Goal: Information Seeking & Learning: Check status

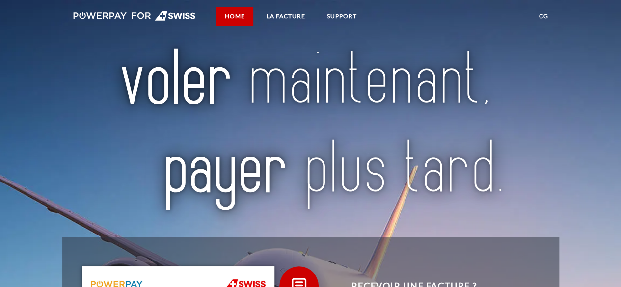
click at [228, 17] on link "Home" at bounding box center [234, 16] width 37 height 18
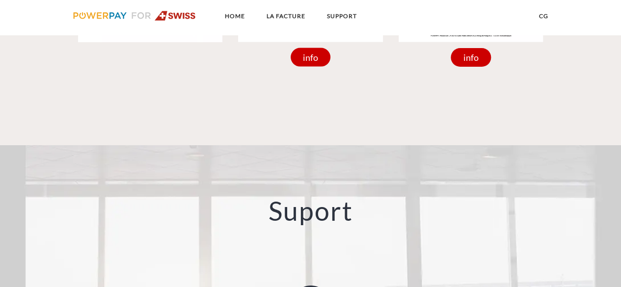
scroll to position [1034, 0]
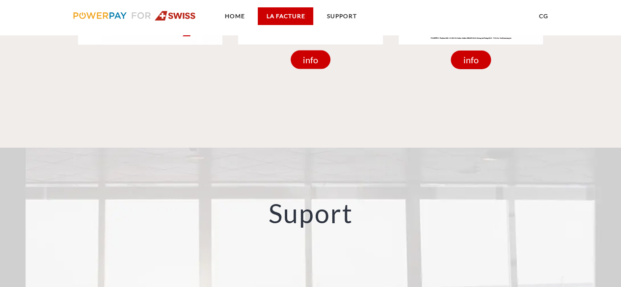
click at [287, 12] on link "LA FACTURE" at bounding box center [285, 16] width 55 height 18
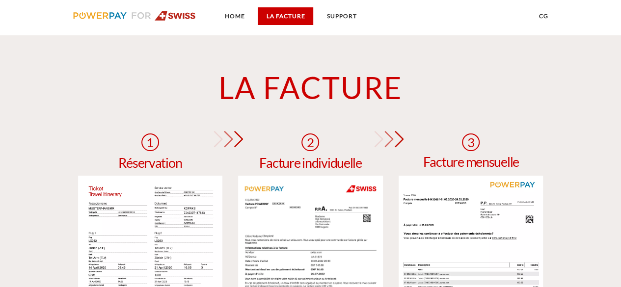
scroll to position [696, 0]
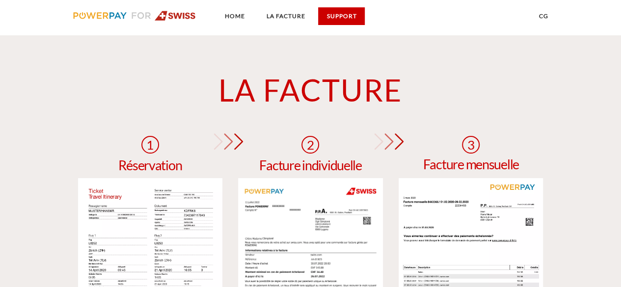
click at [341, 21] on link "SUPPORT" at bounding box center [341, 16] width 47 height 18
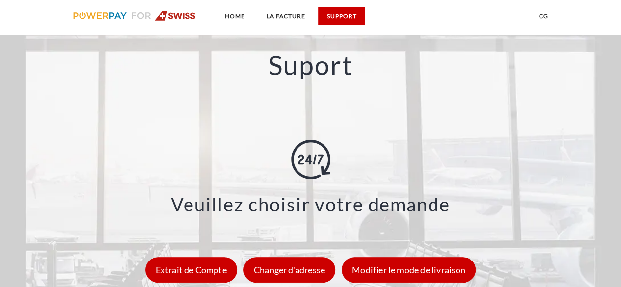
scroll to position [1184, 0]
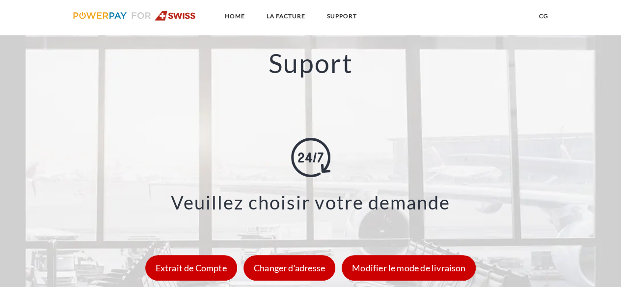
click at [128, 15] on img at bounding box center [134, 16] width 123 height 10
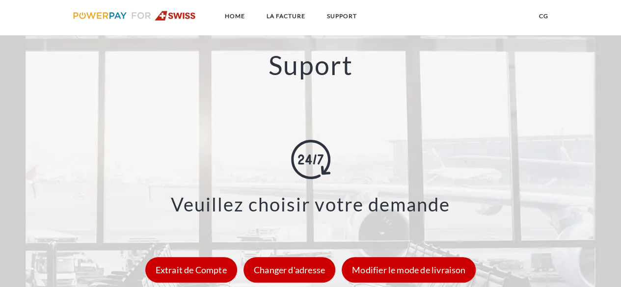
scroll to position [1184, 0]
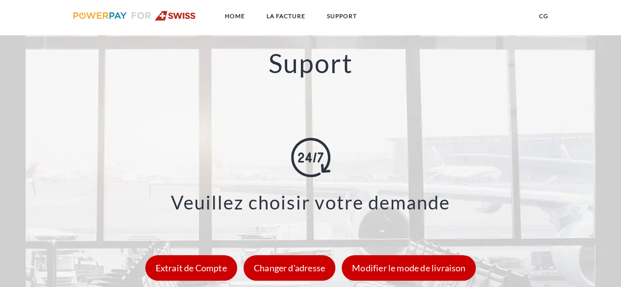
click at [81, 11] on img at bounding box center [134, 16] width 123 height 10
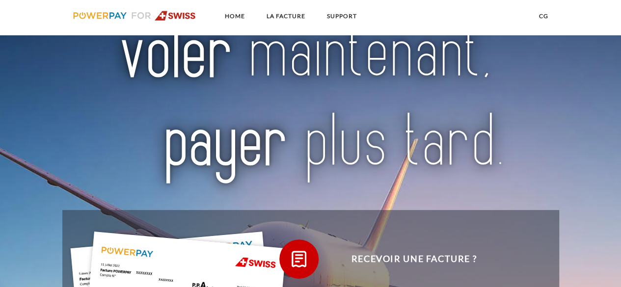
scroll to position [6, 0]
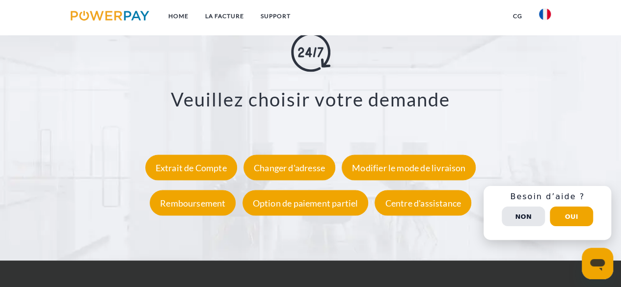
scroll to position [1669, 0]
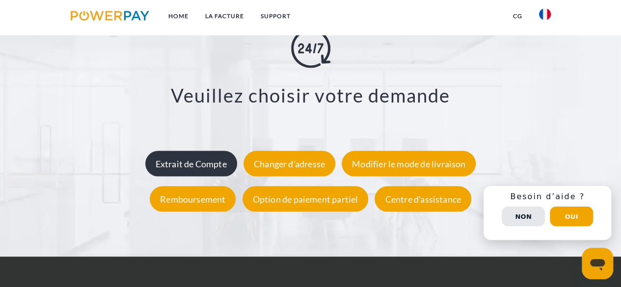
click at [212, 164] on div "Extrait de Compte" at bounding box center [191, 164] width 92 height 26
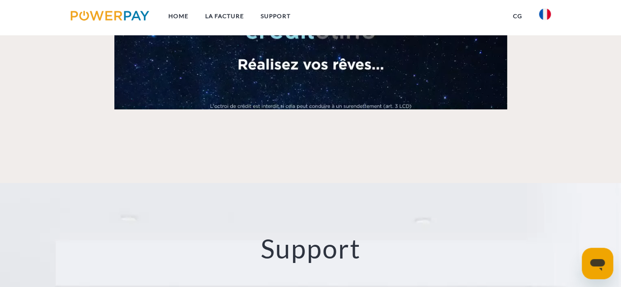
scroll to position [1370, 0]
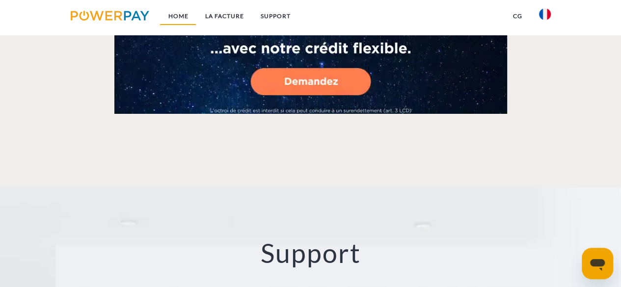
click at [176, 11] on link "Home" at bounding box center [178, 16] width 37 height 18
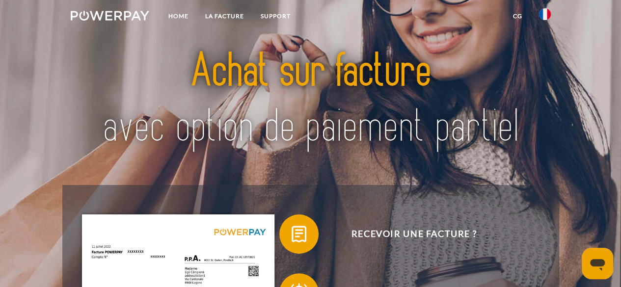
click at [517, 15] on link "CG" at bounding box center [518, 16] width 26 height 18
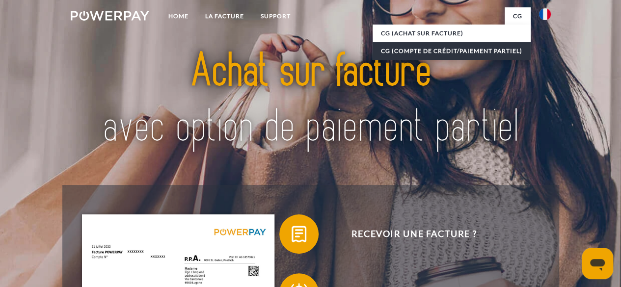
click at [430, 52] on link "CG (Compte de crédit/paiement partiel)" at bounding box center [452, 51] width 158 height 18
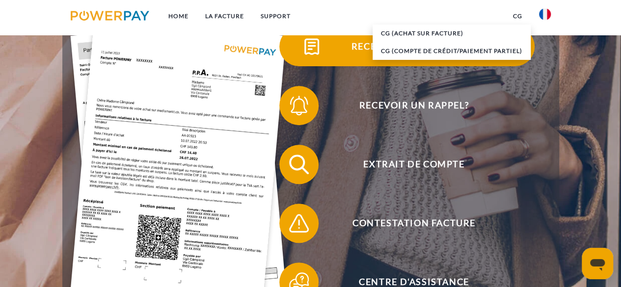
scroll to position [196, 0]
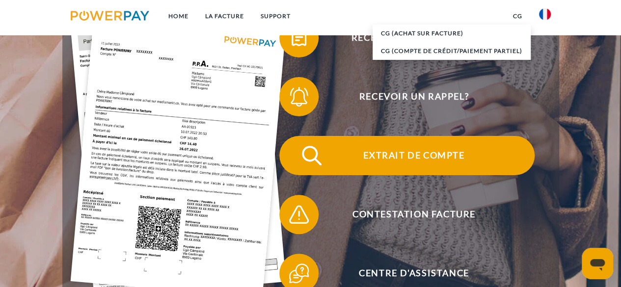
click at [389, 153] on span "Extrait de compte" at bounding box center [414, 155] width 241 height 39
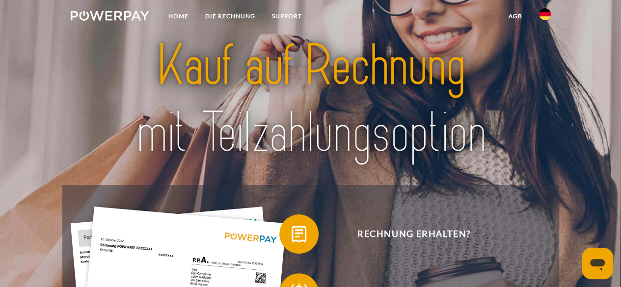
click at [544, 16] on img at bounding box center [545, 14] width 12 height 12
click at [546, 42] on img at bounding box center [545, 46] width 12 height 12
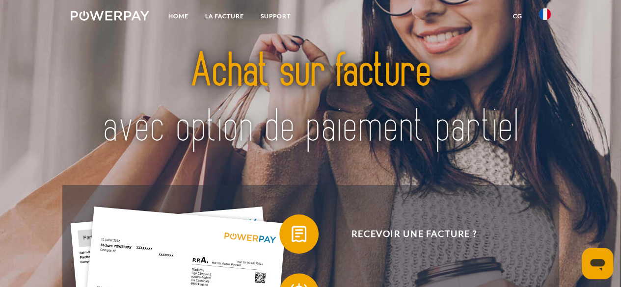
click at [128, 14] on img at bounding box center [110, 16] width 79 height 10
click at [177, 13] on link "Home" at bounding box center [178, 16] width 37 height 18
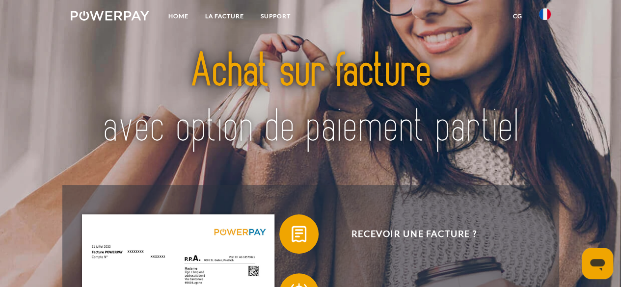
click at [265, 70] on img at bounding box center [310, 99] width 433 height 141
click at [224, 9] on link "LA FACTURE" at bounding box center [223, 16] width 55 height 18
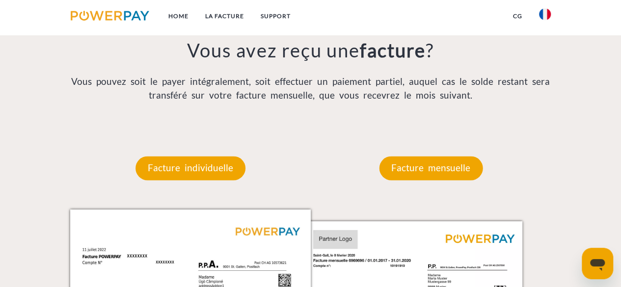
scroll to position [741, 0]
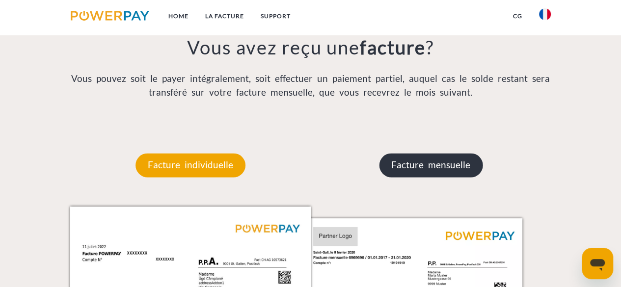
click at [439, 156] on p "Facture mensuelle" at bounding box center [431, 165] width 104 height 24
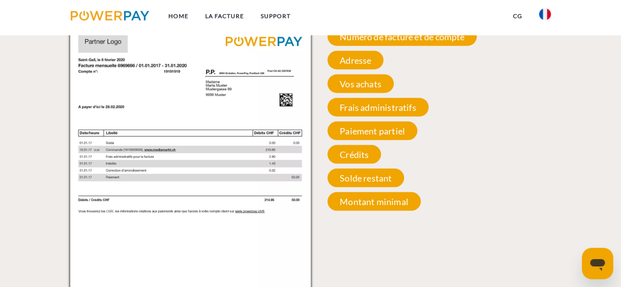
scroll to position [938, 0]
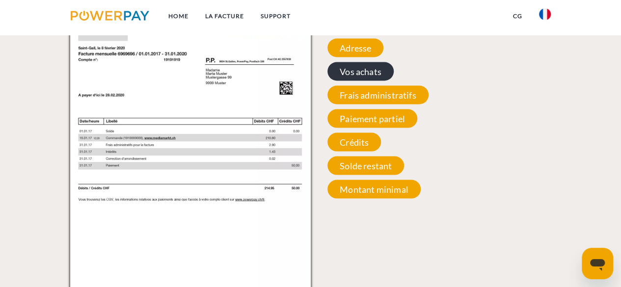
click at [377, 80] on span "Vos achats" at bounding box center [360, 71] width 66 height 19
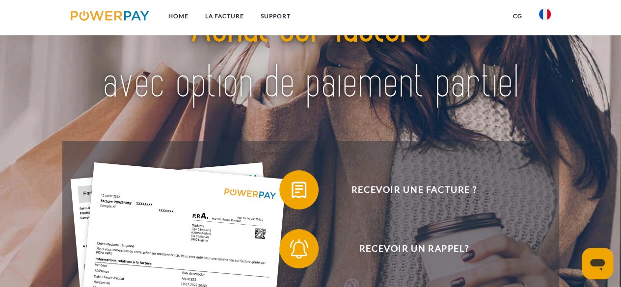
scroll to position [0, 0]
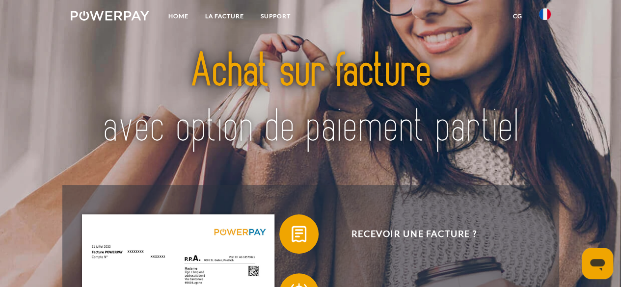
click at [139, 13] on img at bounding box center [110, 16] width 79 height 10
click at [278, 12] on link "Support" at bounding box center [275, 16] width 47 height 18
click at [186, 18] on link "Home" at bounding box center [178, 16] width 37 height 18
click at [136, 19] on img at bounding box center [110, 16] width 79 height 10
click at [172, 14] on link "Home" at bounding box center [178, 16] width 37 height 18
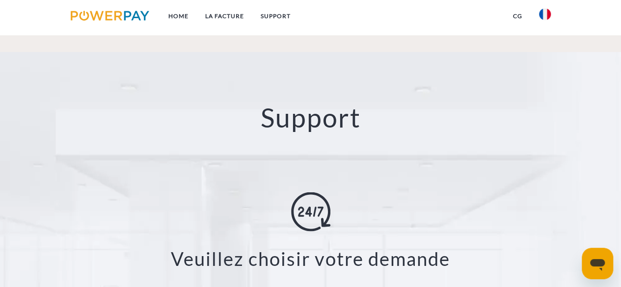
scroll to position [1620, 0]
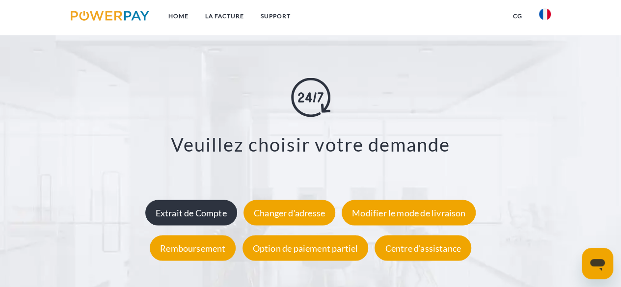
click at [197, 212] on div "Extrait de Compte" at bounding box center [191, 213] width 92 height 26
